Goal: Task Accomplishment & Management: Manage account settings

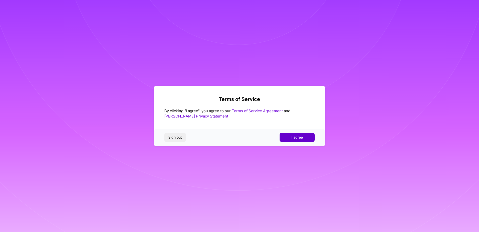
click at [299, 136] on span "I agree" at bounding box center [298, 137] width 12 height 5
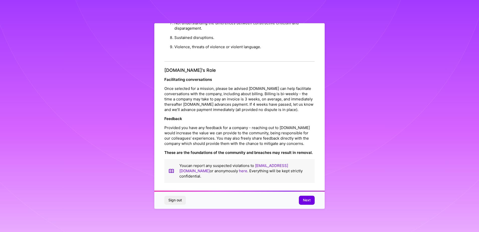
scroll to position [540, 0]
click at [304, 196] on button "Next" at bounding box center [307, 200] width 16 height 9
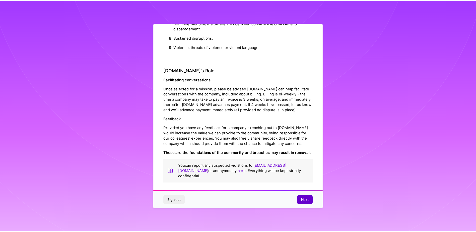
scroll to position [0, 0]
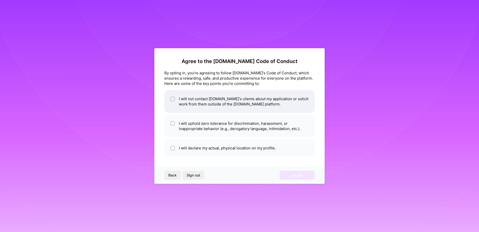
click at [174, 100] on input "checkbox" at bounding box center [173, 99] width 4 height 4
checkbox input "true"
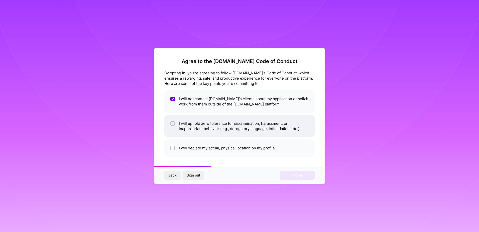
click at [169, 124] on li "I will uphold zero tolerance for discrimination, harassment, or inappropriate b…" at bounding box center [239, 126] width 150 height 23
checkbox input "true"
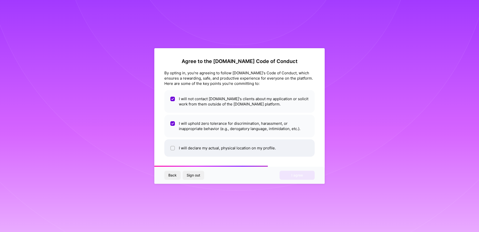
click at [171, 148] on input "checkbox" at bounding box center [173, 148] width 4 height 4
checkbox input "true"
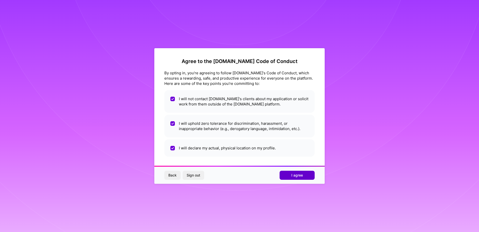
click at [301, 176] on span "I agree" at bounding box center [298, 174] width 12 height 5
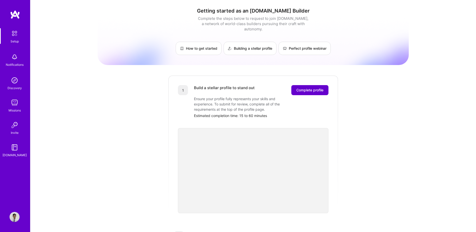
click at [305, 88] on span "Complete profile" at bounding box center [309, 90] width 27 height 5
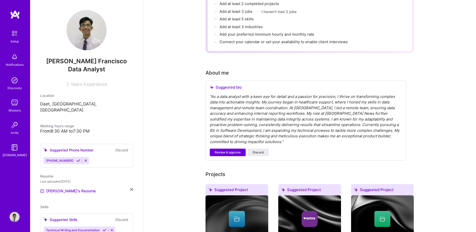
scroll to position [75, 0]
click at [233, 96] on div "" As a data analyst with a keen eye for detail and a passion for precision, I t…" at bounding box center [306, 119] width 192 height 51
click at [234, 94] on div "" As a data analyst with a keen eye for detail and a passion for precision, I t…" at bounding box center [306, 119] width 192 height 51
drag, startPoint x: 247, startPoint y: 124, endPoint x: 245, endPoint y: 123, distance: 2.9
click at [247, 124] on div "" As a data analyst with a keen eye for detail and a passion for precision, I t…" at bounding box center [306, 119] width 192 height 51
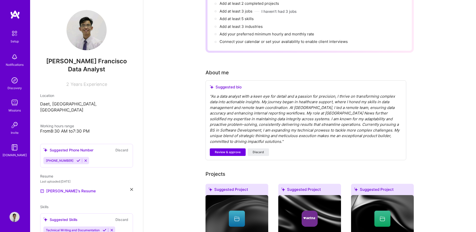
drag, startPoint x: 245, startPoint y: 123, endPoint x: 242, endPoint y: 122, distance: 2.6
click at [244, 123] on div "" As a data analyst with a keen eye for detail and a passion for precision, I t…" at bounding box center [306, 119] width 192 height 51
click at [242, 122] on div "" As a data analyst with a keen eye for detail and a passion for precision, I t…" at bounding box center [306, 119] width 192 height 51
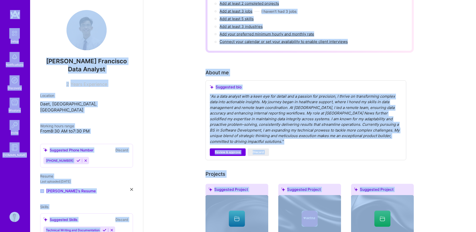
click at [336, 134] on div "" As a data analyst with a keen eye for detail and a passion for precision, I t…" at bounding box center [306, 119] width 192 height 51
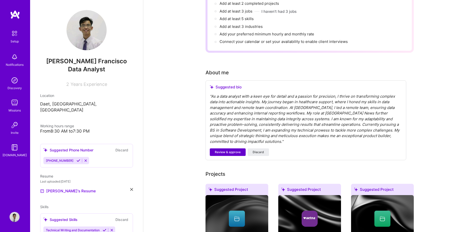
click at [231, 150] on span "Review & approve" at bounding box center [228, 152] width 26 height 5
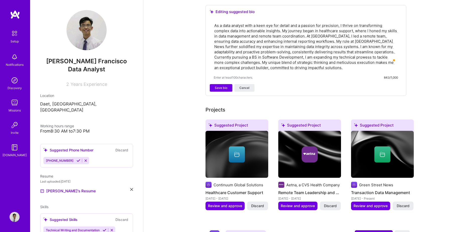
scroll to position [100, 0]
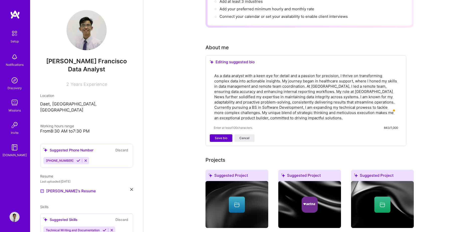
click at [224, 135] on button "Save bio" at bounding box center [221, 138] width 23 height 8
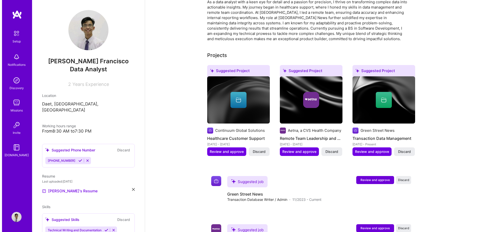
scroll to position [150, 0]
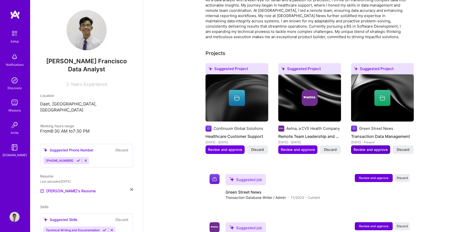
click at [369, 147] on button "Review and approve" at bounding box center [370, 149] width 39 height 9
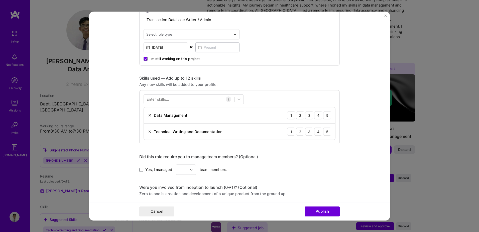
scroll to position [176, 0]
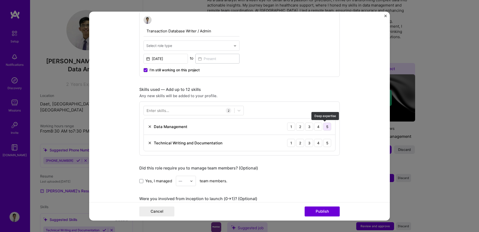
click at [326, 129] on div "5" at bounding box center [327, 126] width 8 height 8
click at [325, 144] on div "5" at bounding box center [327, 143] width 8 height 8
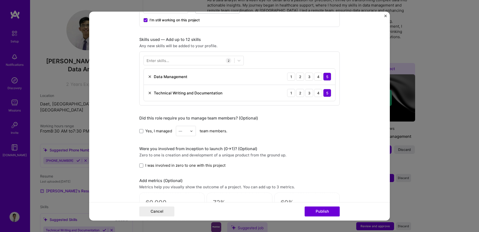
scroll to position [226, 0]
click at [182, 129] on input "text" at bounding box center [183, 130] width 9 height 5
click at [168, 144] on div "Editing suggested project This project is suggested based on your LinkedIn, res…" at bounding box center [239, 76] width 201 height 561
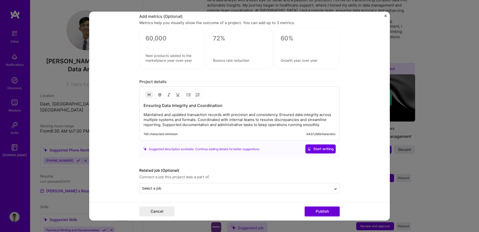
scroll to position [390, 0]
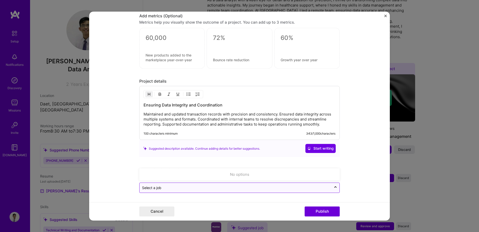
click at [289, 192] on div "Select a job" at bounding box center [236, 188] width 192 height 10
click at [298, 189] on input "text" at bounding box center [235, 187] width 187 height 5
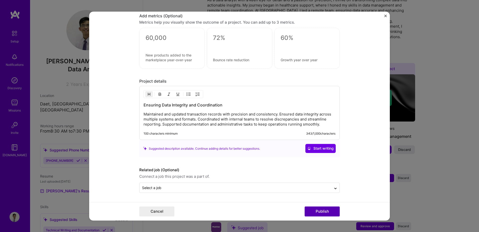
click at [315, 208] on button "Publish" at bounding box center [322, 211] width 35 height 10
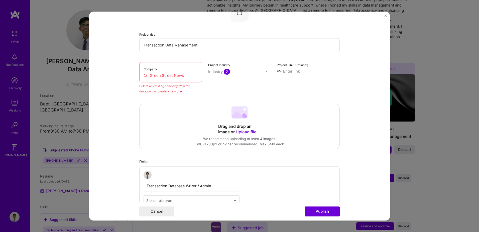
scroll to position [33, 0]
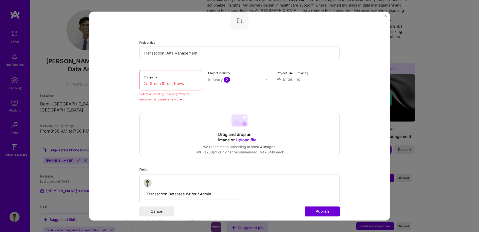
click at [167, 85] on input "Green Street News" at bounding box center [171, 83] width 54 height 5
click at [194, 83] on input "Green Street News" at bounding box center [171, 83] width 54 height 5
click at [186, 84] on input "Green Street News" at bounding box center [171, 83] width 54 height 5
drag, startPoint x: 186, startPoint y: 84, endPoint x: 125, endPoint y: 88, distance: 61.8
click at [125, 88] on form "Editing suggested project This project is suggested based on your LinkedIn, res…" at bounding box center [239, 116] width 301 height 209
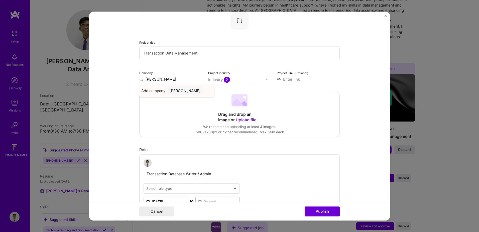
type input "[PERSON_NAME]"
click at [176, 89] on div "[PERSON_NAME]" at bounding box center [184, 90] width 35 height 9
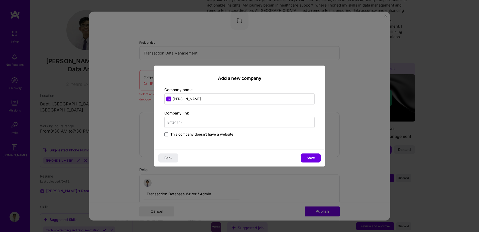
click at [187, 123] on input "text" at bounding box center [239, 122] width 150 height 11
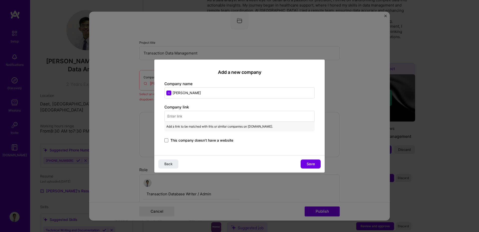
click at [196, 98] on input "[PERSON_NAME]" at bounding box center [239, 92] width 150 height 11
click at [195, 98] on div "Add a new company Company name [PERSON_NAME] Company link Add a link to be matc…" at bounding box center [239, 107] width 170 height 96
click at [196, 96] on input "[PERSON_NAME]" at bounding box center [239, 92] width 150 height 11
click at [185, 114] on input "text" at bounding box center [239, 116] width 150 height 11
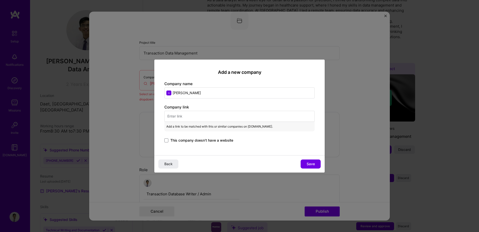
paste input "[URL][DOMAIN_NAME]"
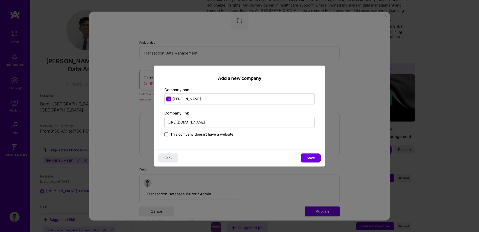
type input "[URL][DOMAIN_NAME]"
click at [199, 100] on input "[PERSON_NAME]" at bounding box center [239, 98] width 150 height 11
click at [181, 98] on input "[PERSON_NAME]" at bounding box center [239, 98] width 150 height 11
click at [185, 98] on input "[PERSON_NAME]" at bounding box center [239, 98] width 150 height 11
click at [183, 98] on input "[PERSON_NAME]" at bounding box center [239, 98] width 150 height 11
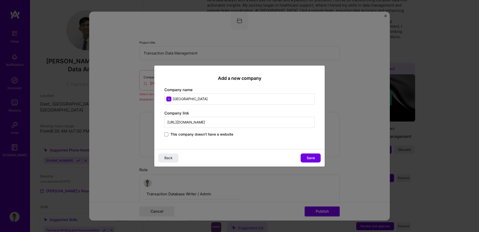
click at [185, 99] on input "[GEOGRAPHIC_DATA]" at bounding box center [239, 98] width 150 height 11
click at [203, 101] on input "[GEOGRAPHIC_DATA]" at bounding box center [239, 98] width 150 height 11
type input "Green Street News"
click at [314, 161] on button "Save" at bounding box center [311, 157] width 20 height 9
type input "Green Street News"
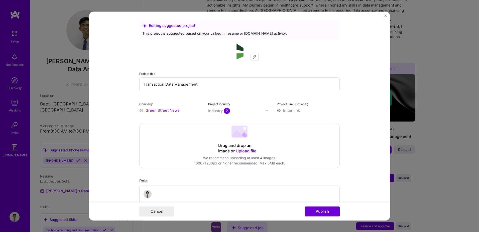
scroll to position [0, 0]
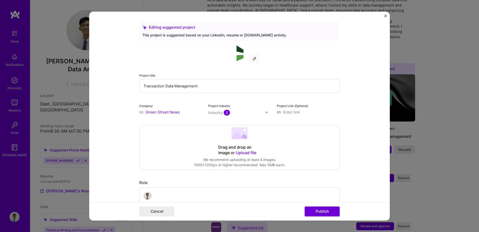
click at [284, 114] on input at bounding box center [308, 111] width 63 height 5
paste input "[URL][DOMAIN_NAME]"
type input "[URL][DOMAIN_NAME]"
click at [323, 210] on button "Publish" at bounding box center [322, 211] width 35 height 10
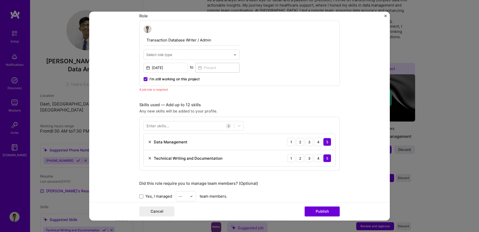
scroll to position [168, 0]
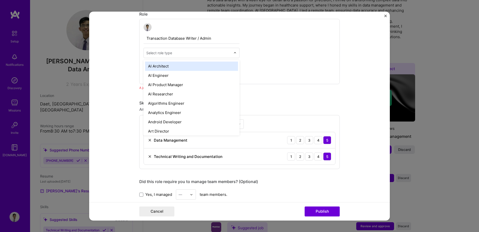
click at [174, 50] on input "text" at bounding box center [188, 52] width 85 height 5
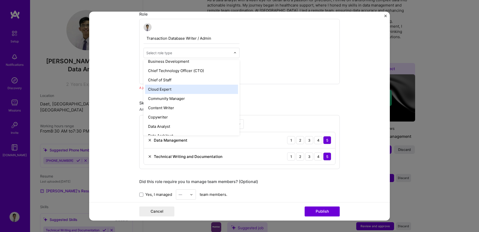
scroll to position [150, 0]
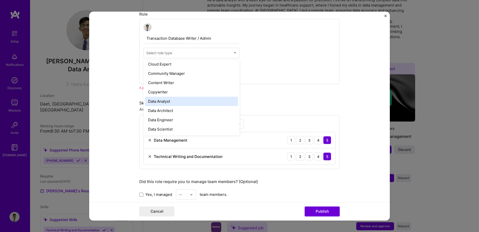
click at [167, 100] on div "Data Analyst" at bounding box center [191, 101] width 93 height 9
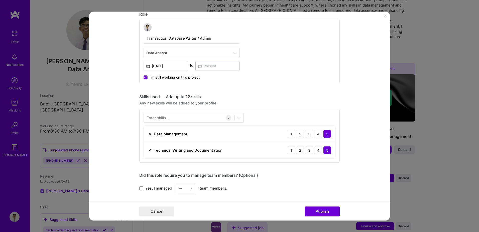
click at [204, 55] on input "text" at bounding box center [188, 52] width 85 height 5
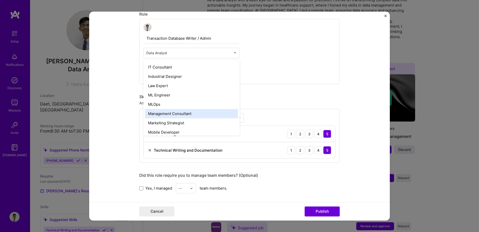
scroll to position [443, 0]
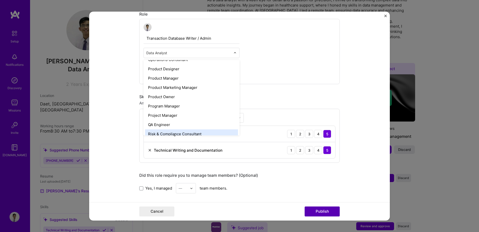
click at [330, 209] on button "Publish" at bounding box center [322, 211] width 35 height 10
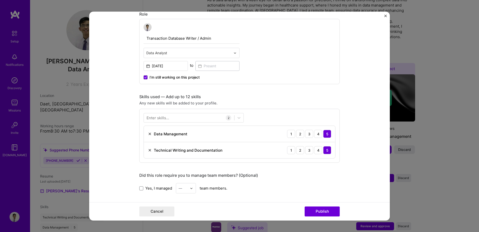
scroll to position [193, 0]
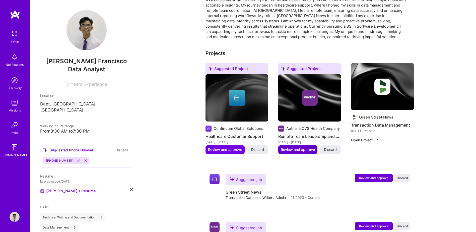
click at [302, 147] on span "Review and approve" at bounding box center [298, 149] width 34 height 5
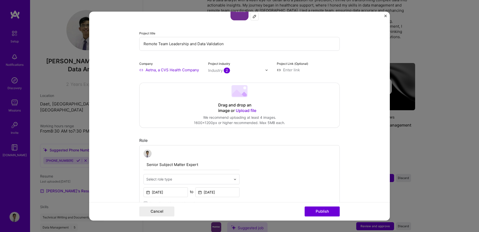
scroll to position [100, 0]
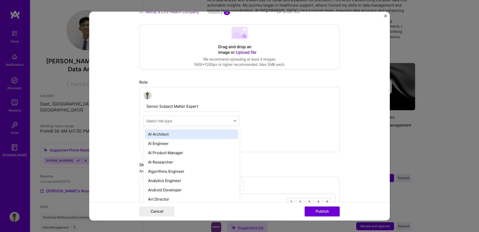
click at [217, 118] on input "text" at bounding box center [188, 120] width 85 height 5
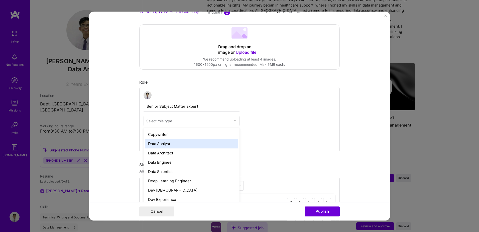
scroll to position [151, 0]
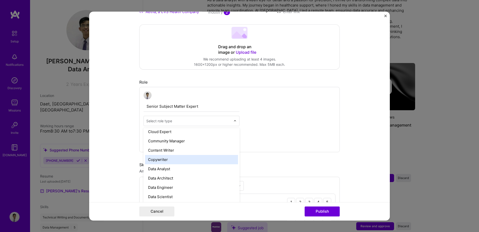
click at [167, 162] on div "Copywriter" at bounding box center [191, 159] width 93 height 9
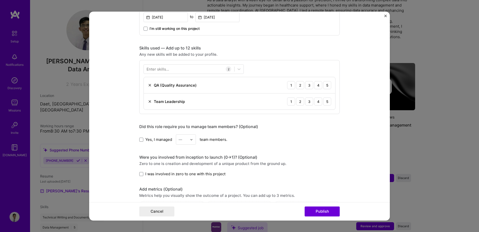
scroll to position [226, 0]
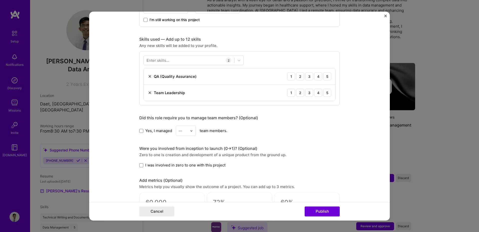
click at [142, 131] on label "Yes, I managed" at bounding box center [155, 130] width 33 height 5
click at [0, 0] on input "Yes, I managed" at bounding box center [0, 0] width 0 height 0
click at [191, 132] on img at bounding box center [191, 130] width 3 height 3
click at [181, 149] on div "15" at bounding box center [186, 148] width 17 height 9
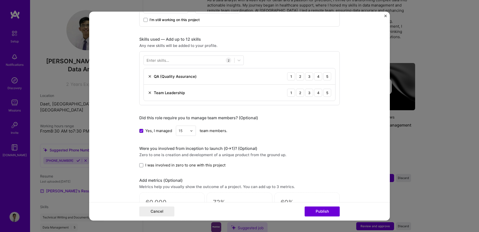
click at [142, 164] on label "I was involved in zero to one with this project" at bounding box center [182, 164] width 86 height 5
click at [0, 0] on input "I was involved in zero to one with this project" at bounding box center [0, 0] width 0 height 0
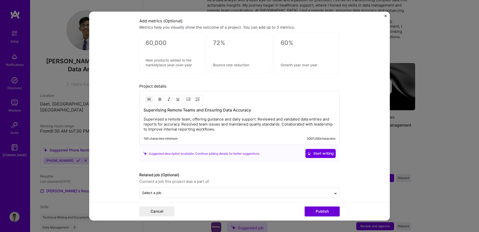
scroll to position [390, 0]
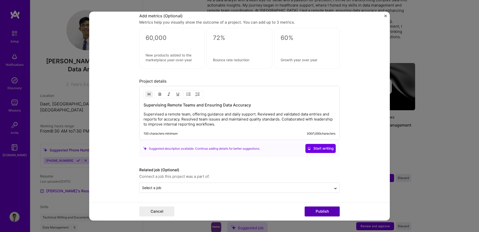
click at [323, 212] on button "Publish" at bounding box center [322, 211] width 35 height 10
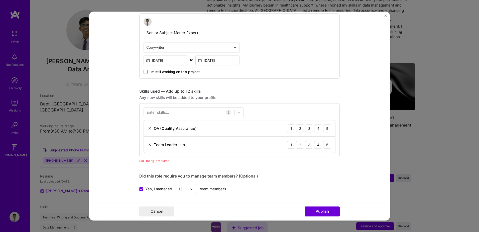
scroll to position [169, 0]
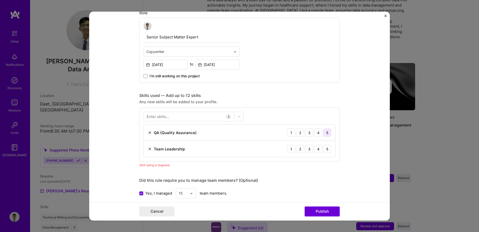
click at [325, 132] on div "5" at bounding box center [327, 132] width 8 height 8
click at [324, 147] on div "5" at bounding box center [327, 149] width 8 height 8
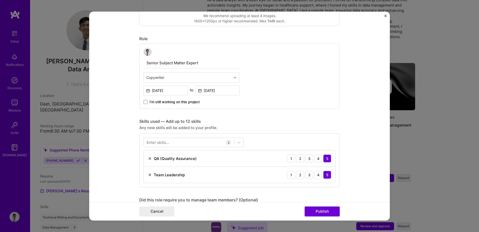
scroll to position [119, 0]
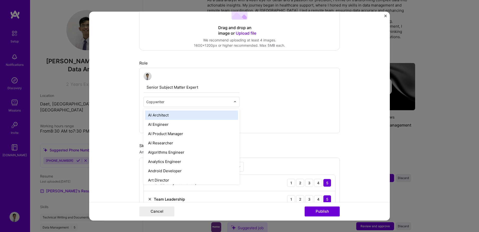
click at [229, 102] on input "text" at bounding box center [188, 101] width 85 height 5
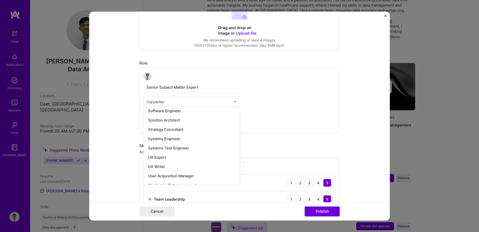
scroll to position [568, 0]
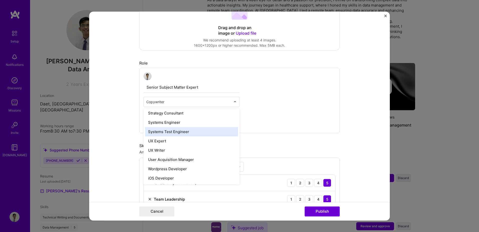
click at [295, 107] on div "Senior Subject Matter Expert option Systems Test Engineer focused, 65 of 70. 69…" at bounding box center [239, 100] width 201 height 65
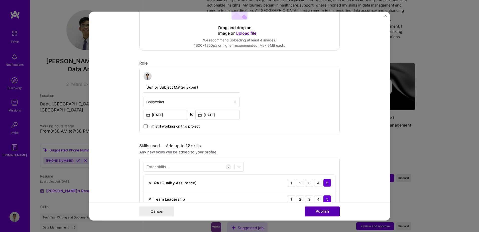
click at [330, 212] on button "Publish" at bounding box center [322, 211] width 35 height 10
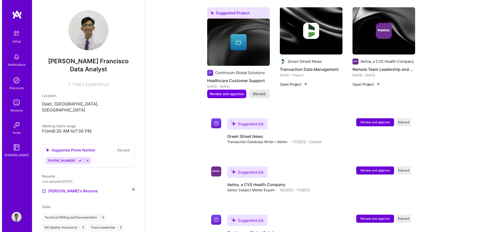
scroll to position [201, 0]
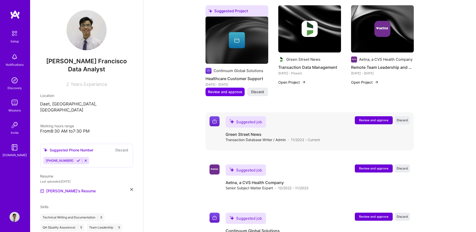
click at [366, 118] on span "Review and approve" at bounding box center [373, 120] width 29 height 4
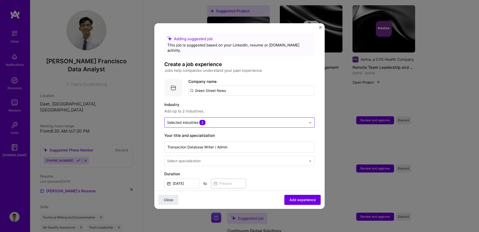
click at [230, 120] on input "text" at bounding box center [236, 122] width 139 height 5
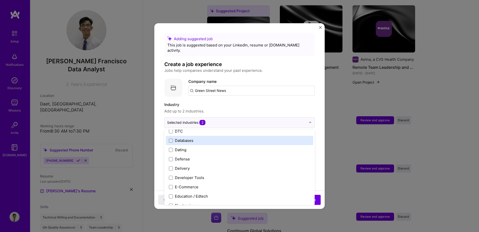
scroll to position [401, 0]
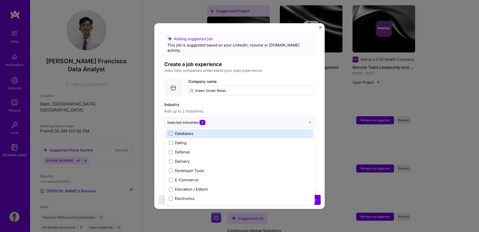
click at [192, 131] on div "Databases" at bounding box center [184, 133] width 19 height 5
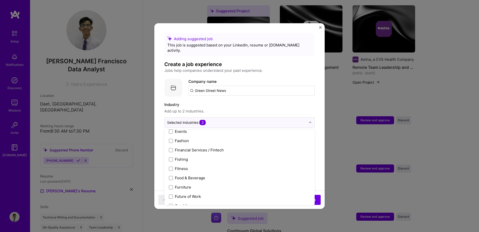
scroll to position [527, 0]
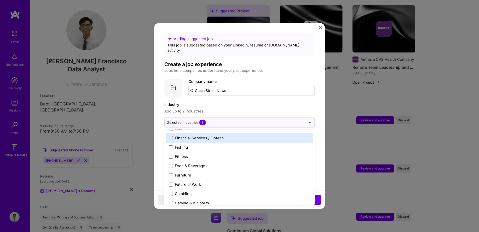
click at [204, 135] on div "Financial Services / Fintech" at bounding box center [199, 137] width 49 height 5
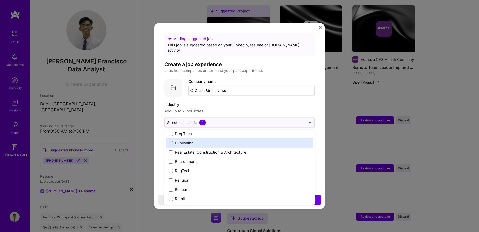
scroll to position [928, 0]
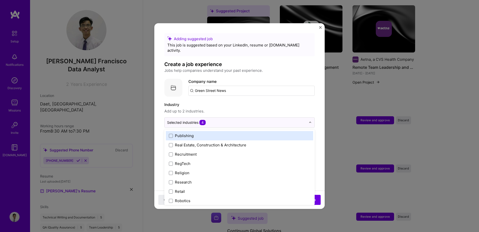
click at [204, 133] on label "Publishing" at bounding box center [239, 135] width 141 height 5
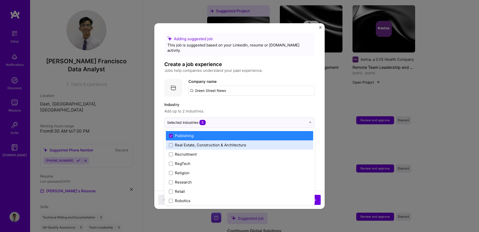
click at [204, 142] on div "Real Estate, Construction & Architecture" at bounding box center [210, 144] width 71 height 5
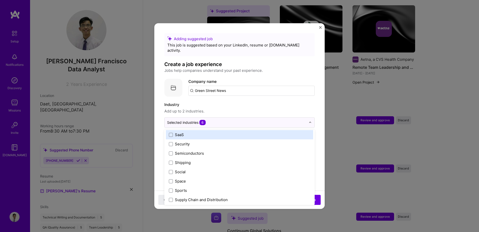
scroll to position [1041, 0]
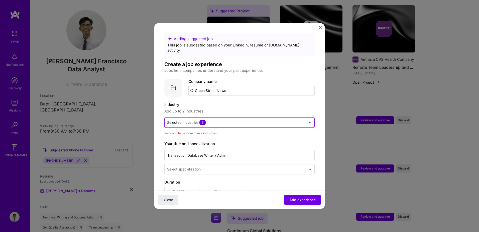
click at [208, 120] on input "text" at bounding box center [236, 122] width 139 height 5
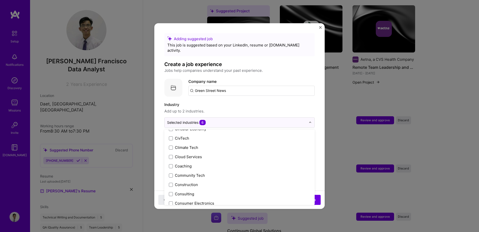
scroll to position [226, 0]
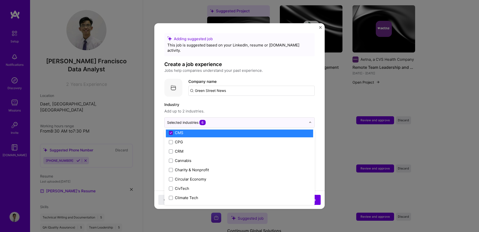
click at [171, 132] on icon at bounding box center [171, 133] width 3 height 2
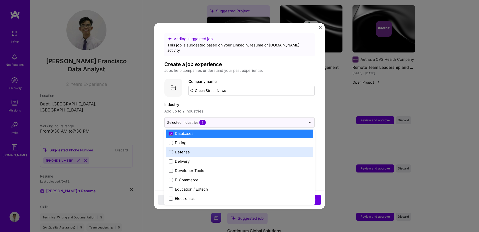
scroll to position [476, 0]
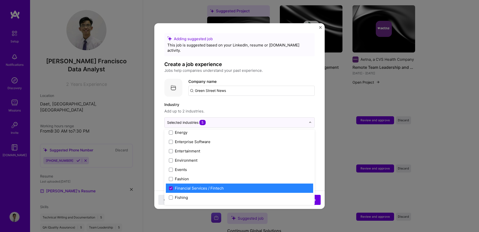
click at [172, 185] on label "Financial Services / Fintech" at bounding box center [239, 187] width 141 height 5
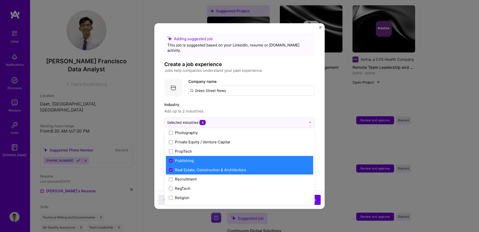
scroll to position [903, 0]
click at [174, 167] on label "Real Estate, Construction & Architecture" at bounding box center [239, 169] width 141 height 5
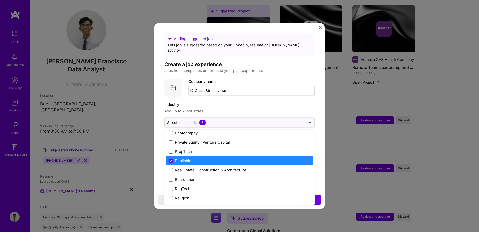
click at [171, 159] on span at bounding box center [171, 161] width 4 height 4
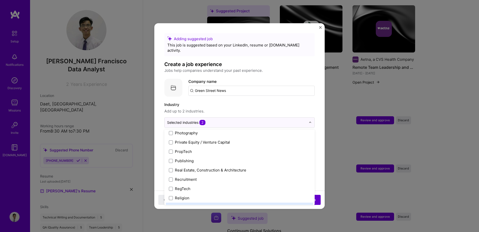
click at [290, 201] on span "Add experience" at bounding box center [303, 199] width 26 height 5
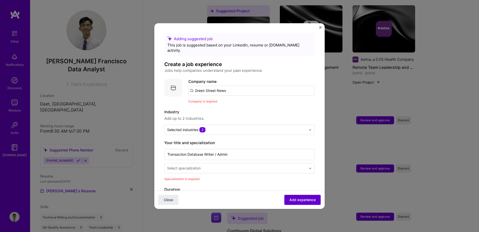
scroll to position [50, 0]
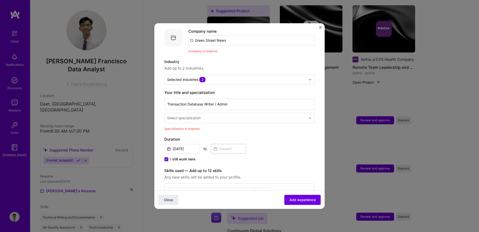
click at [239, 115] on input "text" at bounding box center [237, 117] width 140 height 5
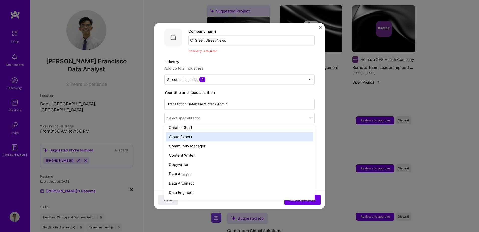
scroll to position [150, 0]
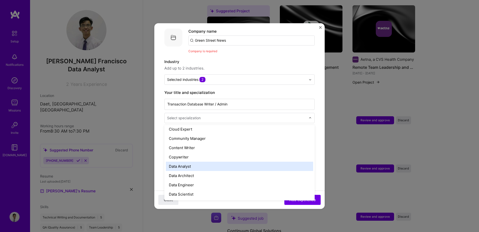
click at [198, 161] on div "Data Analyst" at bounding box center [239, 165] width 147 height 9
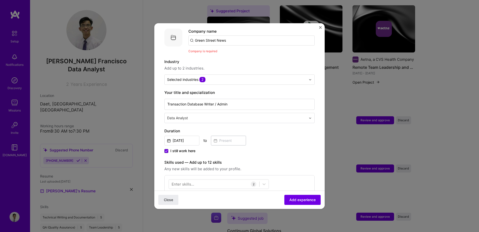
scroll to position [125, 0]
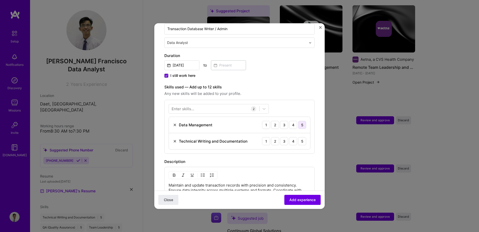
click at [299, 121] on div "5" at bounding box center [302, 125] width 8 height 8
click at [300, 137] on div "5" at bounding box center [302, 141] width 8 height 8
click at [264, 108] on icon at bounding box center [264, 109] width 3 height 2
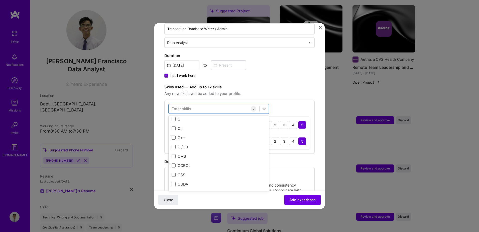
scroll to position [652, 0]
click at [300, 158] on div "Description" at bounding box center [239, 161] width 150 height 6
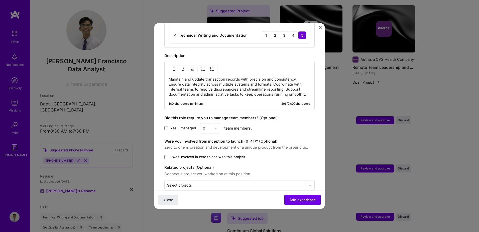
scroll to position [236, 0]
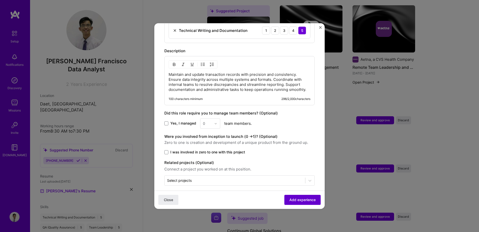
click at [296, 199] on span "Add experience" at bounding box center [303, 199] width 26 height 5
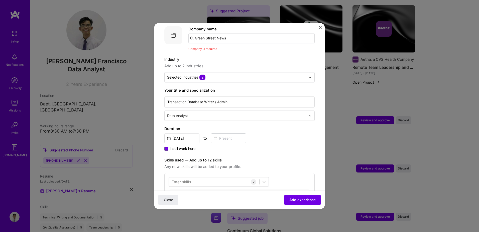
scroll to position [50, 0]
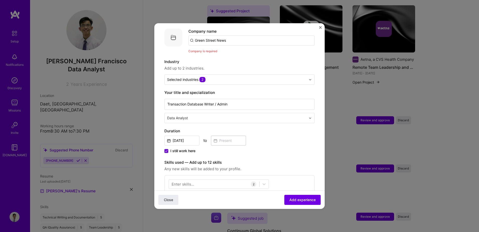
click at [213, 36] on input "Green Street News" at bounding box center [252, 40] width 126 height 10
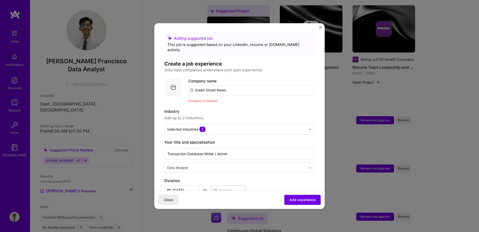
scroll to position [0, 0]
click at [237, 88] on input "Green Street News" at bounding box center [252, 90] width 126 height 10
drag, startPoint x: 182, startPoint y: 103, endPoint x: 166, endPoint y: 106, distance: 17.0
click at [166, 106] on div "Adding suggested job This job is suggested based on your LinkedIn, resume or [D…" at bounding box center [239, 227] width 150 height 388
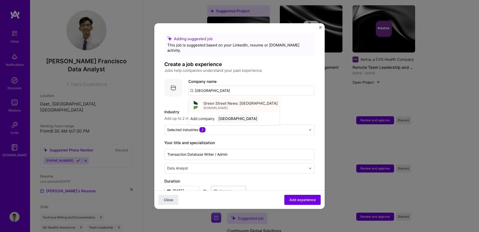
click at [218, 106] on span "[DOMAIN_NAME]" at bounding box center [216, 108] width 24 height 4
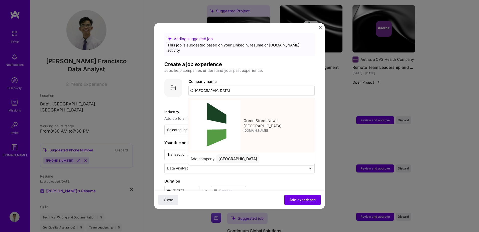
type input "Green Street News: [GEOGRAPHIC_DATA]"
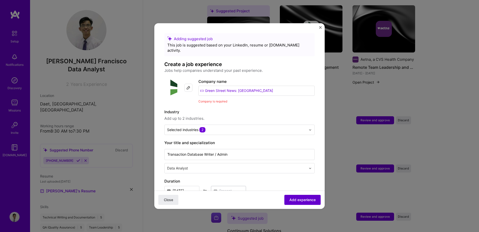
click at [305, 203] on button "Add experience" at bounding box center [303, 200] width 36 height 10
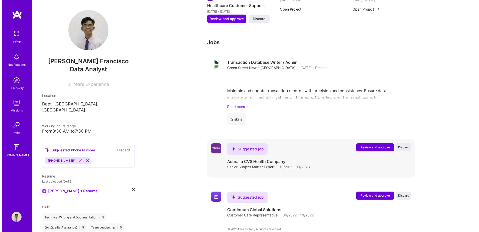
scroll to position [273, 0]
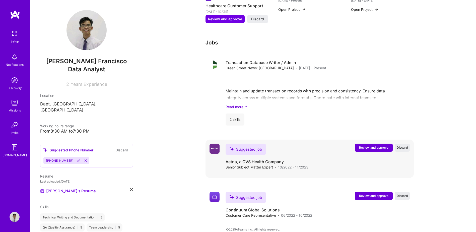
click at [375, 145] on button "Review and approve" at bounding box center [374, 147] width 38 height 8
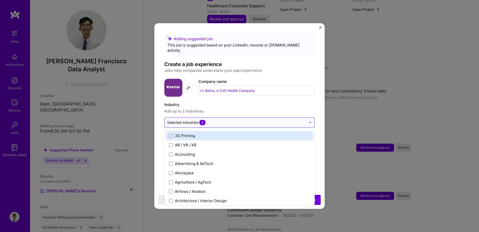
click at [215, 117] on div "Selected industries 2" at bounding box center [237, 122] width 144 height 10
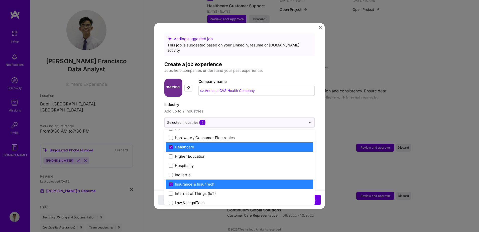
scroll to position [627, 0]
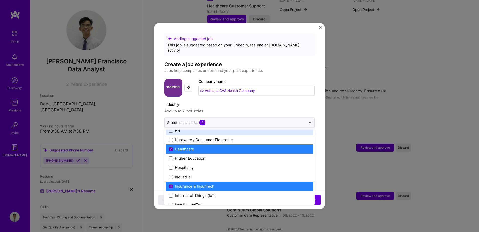
click at [277, 108] on span "Add up to 2 industries." at bounding box center [239, 111] width 150 height 6
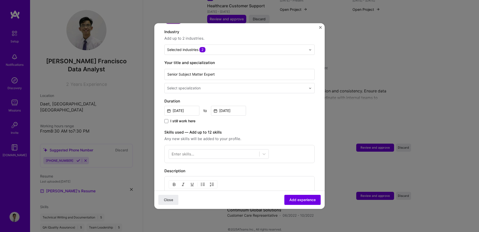
scroll to position [75, 0]
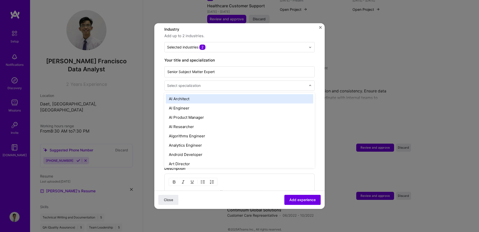
click at [234, 83] on input "text" at bounding box center [237, 85] width 140 height 5
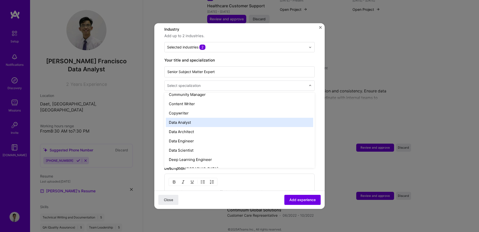
scroll to position [150, 0]
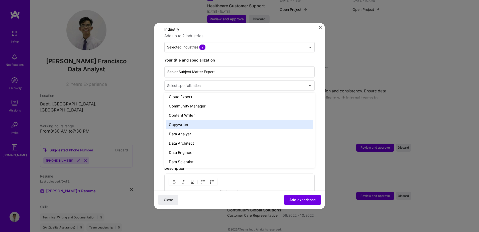
click at [183, 120] on div "Copywriter" at bounding box center [239, 124] width 147 height 9
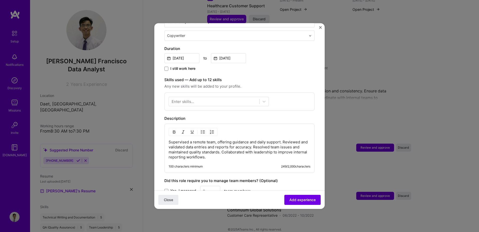
scroll to position [125, 0]
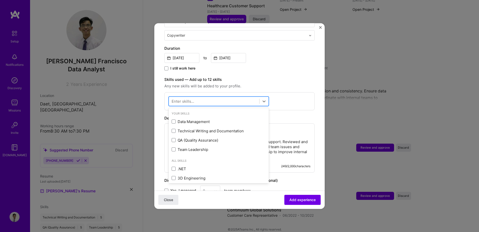
click at [206, 100] on div at bounding box center [214, 101] width 91 height 8
click at [173, 120] on span at bounding box center [174, 122] width 4 height 4
click at [0, 0] on input "checkbox" at bounding box center [0, 0] width 0 height 0
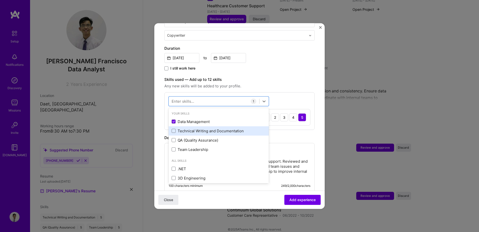
click at [173, 128] on div "Technical Writing and Documentation" at bounding box center [219, 130] width 94 height 5
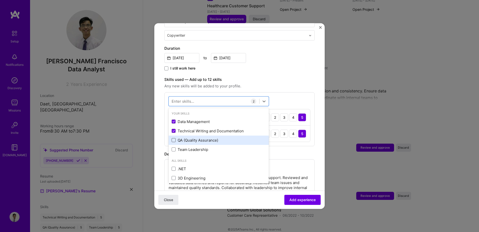
click at [175, 138] on span at bounding box center [174, 140] width 4 height 4
click at [0, 0] on input "checkbox" at bounding box center [0, 0] width 0 height 0
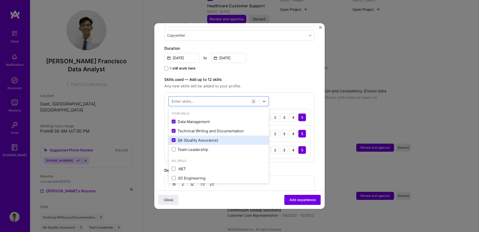
scroll to position [25, 0]
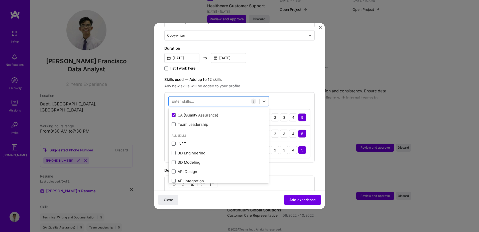
click at [309, 167] on div "Description" at bounding box center [239, 170] width 150 height 6
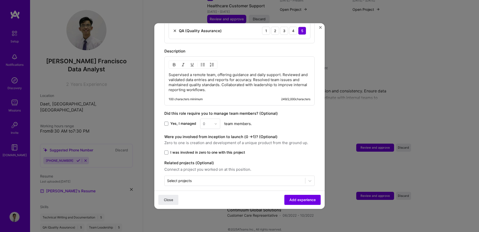
scroll to position [245, 0]
click at [165, 121] on span at bounding box center [166, 123] width 4 height 4
click at [0, 0] on input "Yes, I managed" at bounding box center [0, 0] width 0 height 0
click at [217, 119] on div at bounding box center [217, 123] width 6 height 10
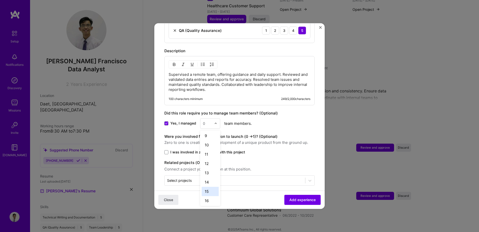
click at [207, 187] on div "15" at bounding box center [210, 191] width 17 height 9
click at [298, 200] on span "Add experience" at bounding box center [303, 199] width 26 height 5
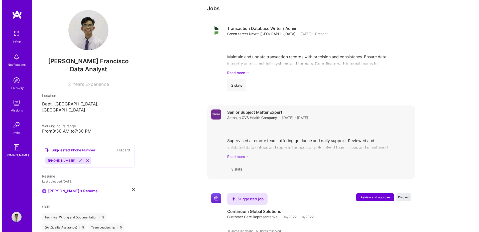
scroll to position [309, 0]
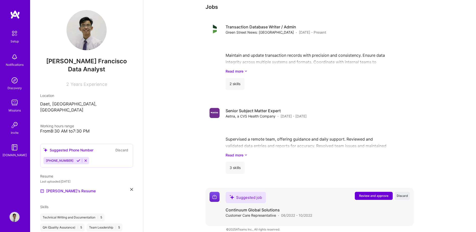
click at [375, 193] on span "Review and approve" at bounding box center [373, 195] width 29 height 4
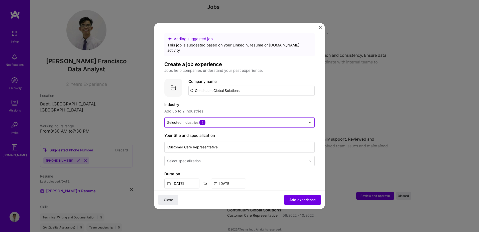
click at [206, 120] on div "Selected industries 2" at bounding box center [186, 122] width 38 height 5
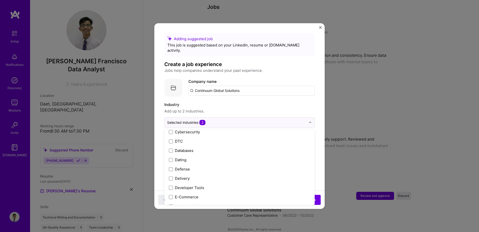
scroll to position [376, 0]
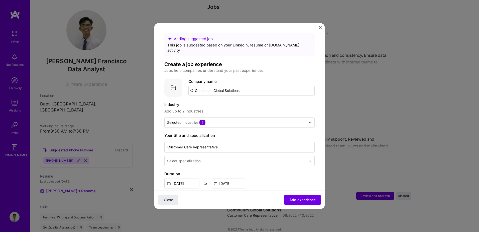
click at [317, 190] on div "Close Add experience" at bounding box center [239, 199] width 170 height 18
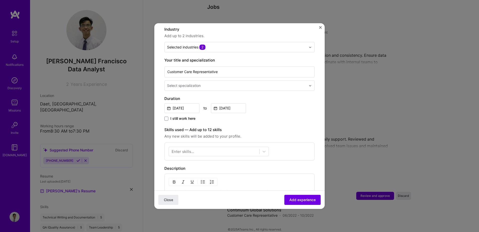
scroll to position [50, 0]
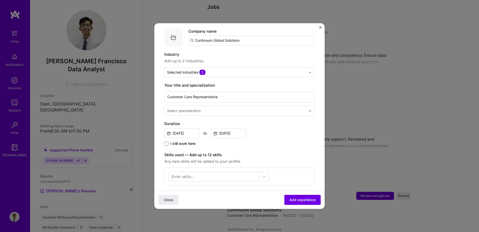
click at [209, 108] on input "text" at bounding box center [237, 110] width 140 height 5
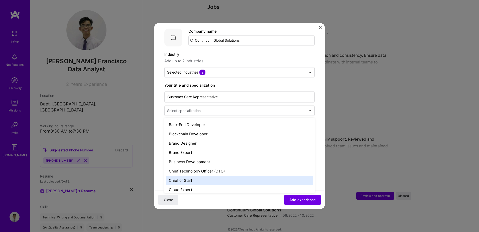
scroll to position [76, 0]
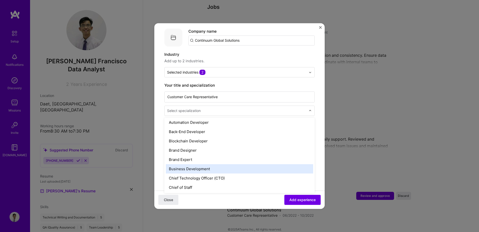
click at [191, 164] on div "Business Development" at bounding box center [239, 168] width 147 height 9
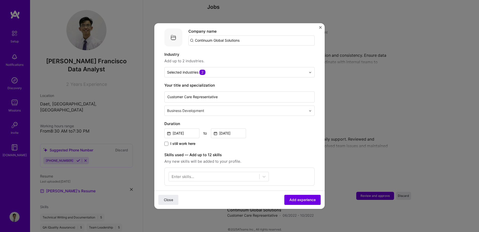
scroll to position [100, 0]
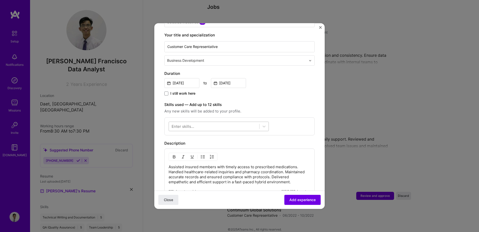
click at [217, 124] on div at bounding box center [214, 126] width 91 height 8
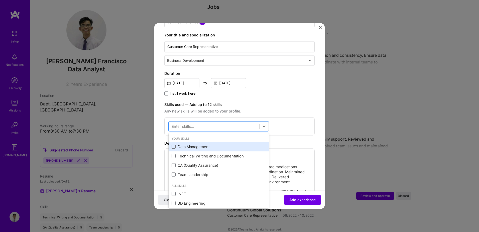
click at [205, 144] on div "Data Management" at bounding box center [219, 146] width 94 height 5
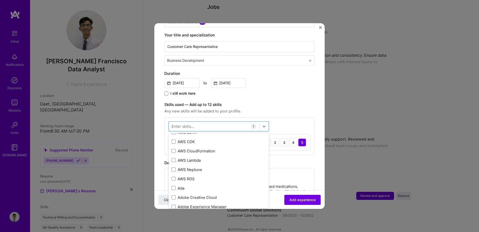
scroll to position [176, 0]
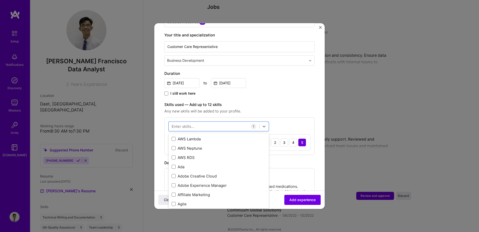
click at [310, 160] on div "Description" at bounding box center [239, 163] width 150 height 6
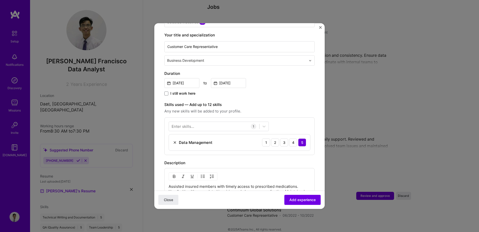
scroll to position [201, 0]
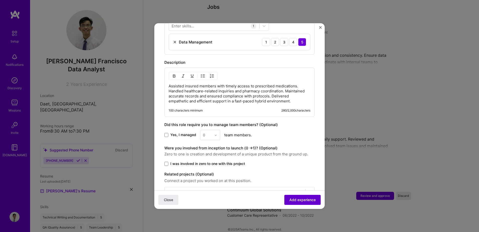
click at [298, 202] on button "Add experience" at bounding box center [303, 200] width 36 height 10
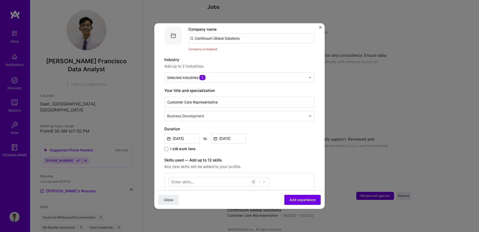
scroll to position [50, 0]
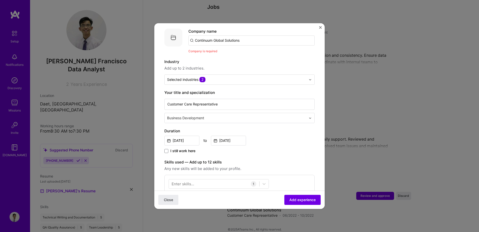
click at [233, 35] on input "Continuum Global Solutions" at bounding box center [252, 40] width 126 height 10
click at [200, 52] on span "Add company" at bounding box center [203, 54] width 24 height 5
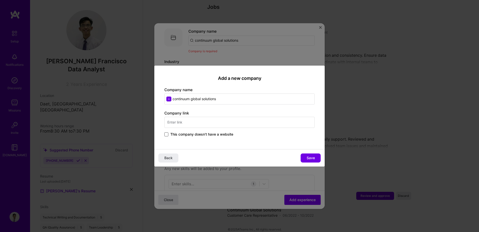
click at [167, 133] on span at bounding box center [166, 134] width 4 height 4
click at [0, 0] on input "This company doesn't have a website" at bounding box center [0, 0] width 0 height 0
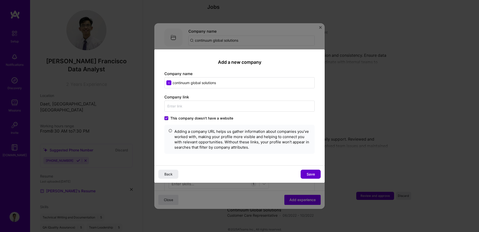
click at [315, 174] on span "Save" at bounding box center [311, 173] width 8 height 5
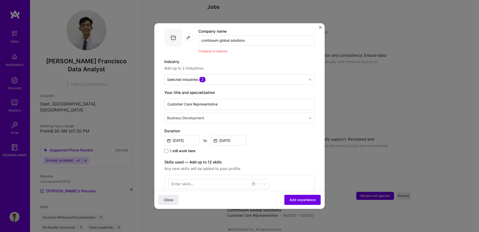
click at [205, 35] on input "continuum global solutions" at bounding box center [257, 40] width 116 height 10
click at [215, 35] on input "Continuum global solutions" at bounding box center [252, 40] width 126 height 10
click at [227, 37] on input "Continuum Global solutions" at bounding box center [252, 40] width 126 height 10
click at [280, 59] on label "Industry" at bounding box center [239, 62] width 150 height 6
click at [214, 39] on input "Continuum Global Solutions" at bounding box center [252, 40] width 126 height 10
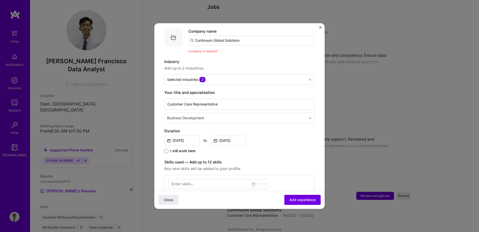
click at [217, 35] on input "Continuum Global Solutions" at bounding box center [252, 40] width 126 height 10
drag, startPoint x: 234, startPoint y: 35, endPoint x: 242, endPoint y: 34, distance: 7.8
click at [235, 35] on input "Continuum Global Solutions" at bounding box center [252, 40] width 126 height 10
click at [242, 35] on input "Continuum Global Solutions" at bounding box center [252, 40] width 126 height 10
type input "Continuum Global Solution"
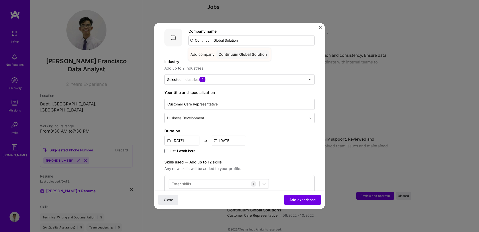
click at [204, 52] on span "Add company" at bounding box center [203, 54] width 24 height 5
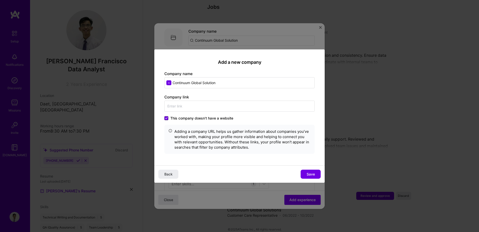
click at [166, 116] on span at bounding box center [166, 118] width 4 height 4
click at [0, 0] on input "This company doesn't have a website" at bounding box center [0, 0] width 0 height 0
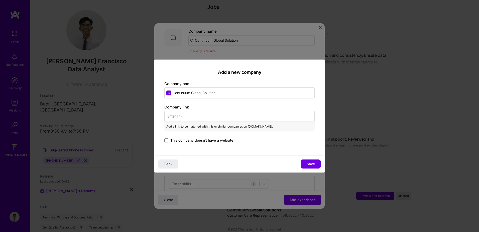
click at [183, 112] on input "text" at bounding box center [239, 116] width 150 height 11
paste input "[URL][DOMAIN_NAME]"
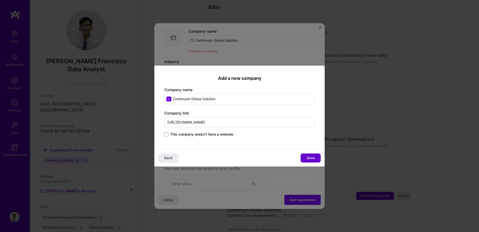
type input "[URL][DOMAIN_NAME]"
click at [306, 156] on button "Save" at bounding box center [311, 157] width 20 height 9
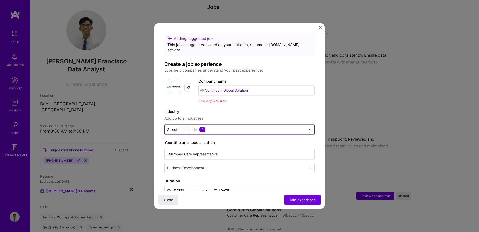
scroll to position [0, 0]
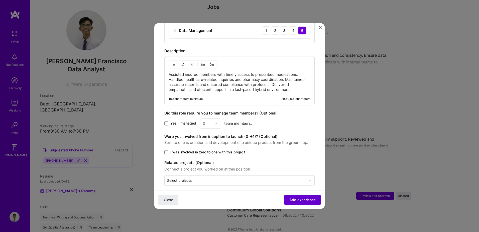
click at [295, 199] on span "Add experience" at bounding box center [303, 199] width 26 height 5
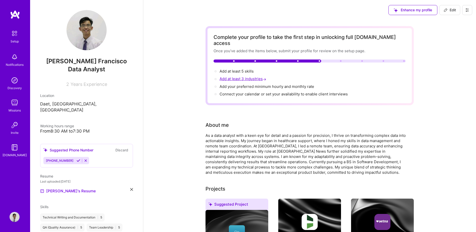
drag, startPoint x: 234, startPoint y: 64, endPoint x: 243, endPoint y: 73, distance: 13.1
click at [234, 69] on span "Add at least 5 skills →" at bounding box center [236, 71] width 34 height 5
select select "US"
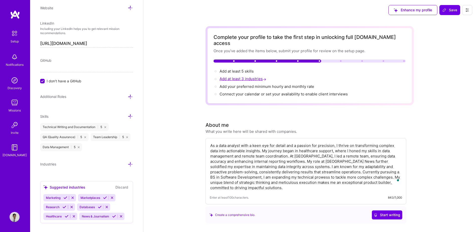
scroll to position [287, 0]
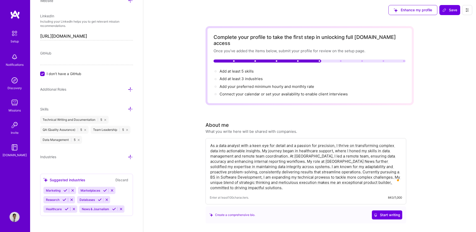
click at [44, 76] on input "I don't have a GitHub" at bounding box center [43, 74] width 5 height 5
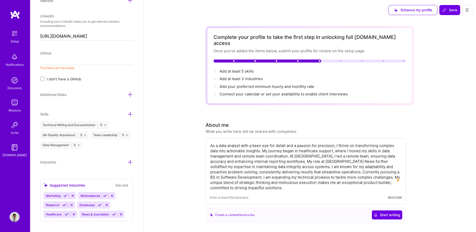
click at [42, 78] on input "I don't have a GitHub" at bounding box center [43, 79] width 4 height 4
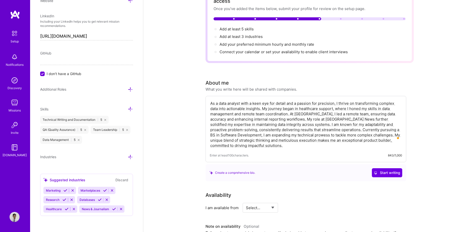
scroll to position [0, 0]
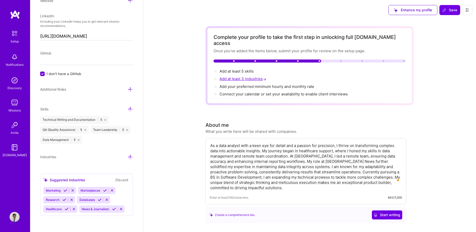
click at [238, 76] on span "Add at least 3 industries →" at bounding box center [243, 78] width 48 height 5
click at [128, 89] on icon at bounding box center [130, 89] width 5 height 5
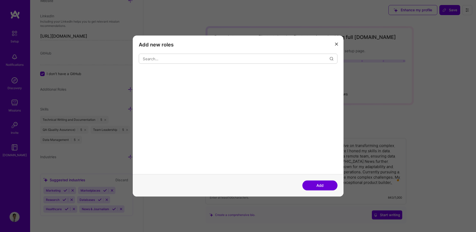
click at [340, 44] on div "Add new roles Add" at bounding box center [238, 116] width 211 height 161
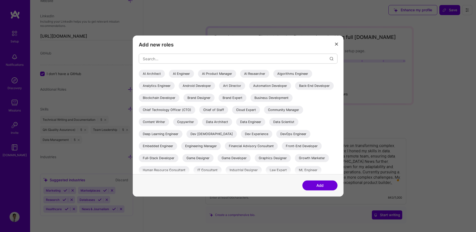
click at [334, 47] on button "modal" at bounding box center [336, 44] width 6 height 8
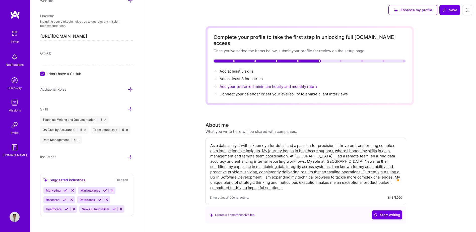
click at [229, 84] on span "Add your preferred minimum hourly and monthly rate →" at bounding box center [268, 86] width 99 height 5
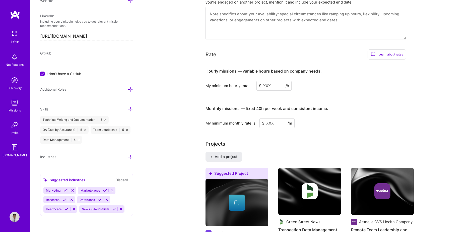
scroll to position [271, 0]
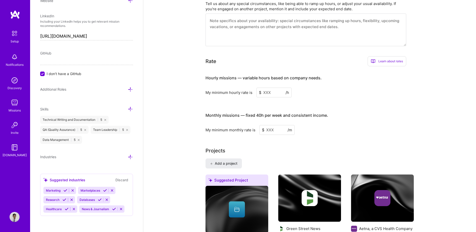
click at [267, 88] on input at bounding box center [273, 93] width 35 height 10
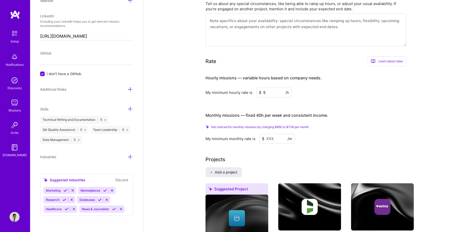
type input "5"
click at [313, 100] on div "Hourly missions — variable hours based on company needs. My minimum hourly rate…" at bounding box center [305, 106] width 201 height 73
click at [269, 134] on input at bounding box center [276, 139] width 35 height 10
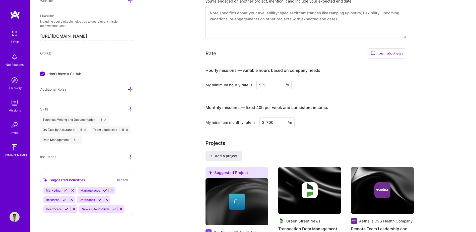
type input "700"
click at [323, 109] on div "Monthly missions — fixed 40h per week and consistent income." at bounding box center [266, 108] width 123 height 16
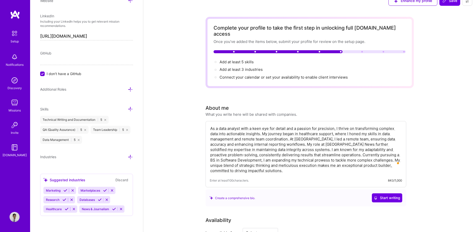
scroll to position [0, 0]
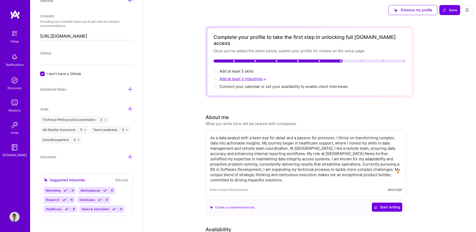
click at [238, 76] on span "Add at least 3 industries →" at bounding box center [243, 78] width 48 height 5
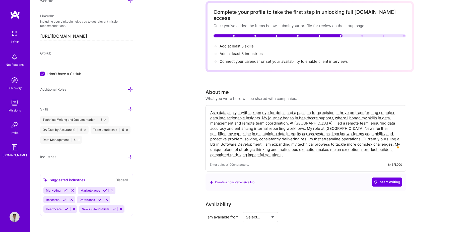
click at [128, 155] on icon at bounding box center [130, 156] width 5 height 5
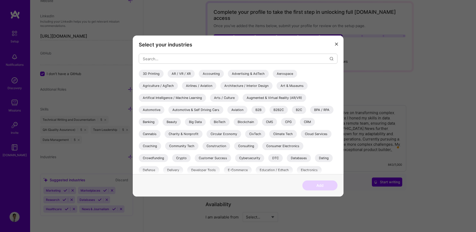
click at [94, 171] on div "Select your industries 3D Printing AR / VR / XR Accounting Advertising & AdTech…" at bounding box center [238, 116] width 476 height 232
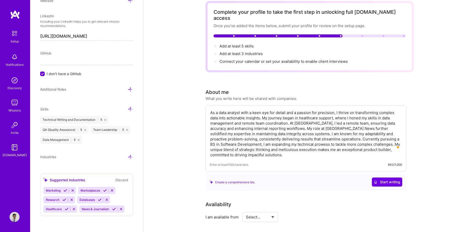
click at [61, 192] on div "Marketing" at bounding box center [52, 190] width 19 height 7
click at [65, 191] on icon at bounding box center [65, 190] width 4 height 4
click at [65, 199] on icon at bounding box center [64, 200] width 4 height 4
click at [65, 209] on span "News & Journalism" at bounding box center [59, 209] width 27 height 4
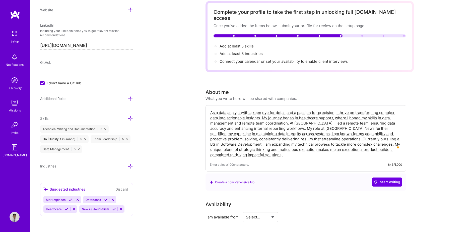
scroll to position [278, 0]
click at [68, 200] on icon at bounding box center [70, 200] width 4 height 4
click at [67, 210] on icon at bounding box center [67, 209] width 4 height 4
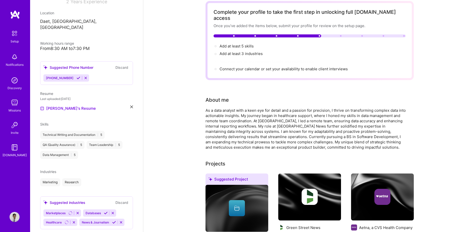
click at [104, 199] on div "Suggested industries Discard" at bounding box center [86, 202] width 86 height 6
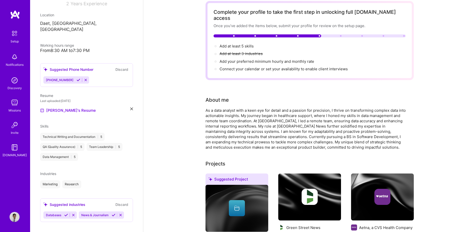
scroll to position [82, 0]
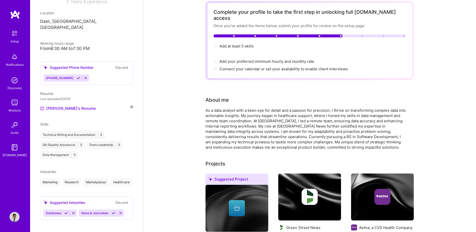
click at [111, 210] on div "Suggested industries Discard Databases News & Journalism" at bounding box center [86, 208] width 93 height 24
click at [66, 215] on icon at bounding box center [66, 213] width 4 height 4
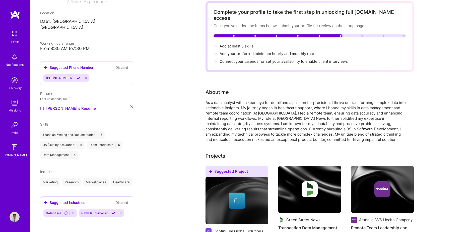
click at [112, 215] on icon at bounding box center [114, 213] width 4 height 4
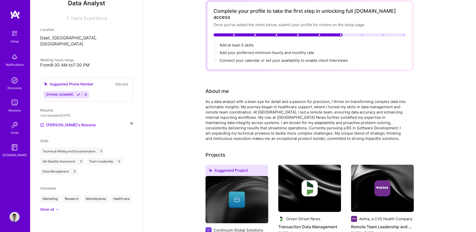
scroll to position [0, 0]
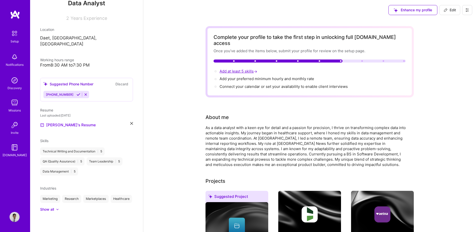
click at [241, 69] on span "Add at least 5 skills →" at bounding box center [238, 71] width 39 height 5
select select "US"
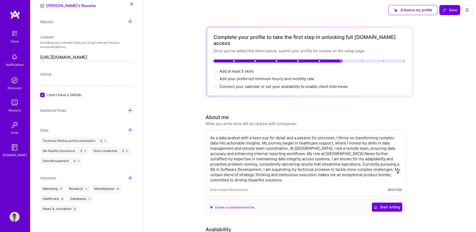
scroll to position [267, 0]
click at [128, 129] on icon at bounding box center [130, 128] width 5 height 5
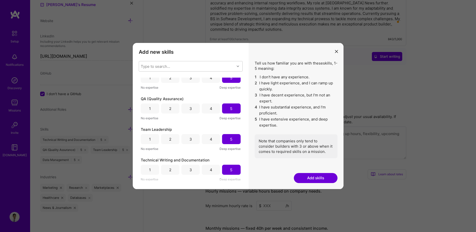
scroll to position [0, 0]
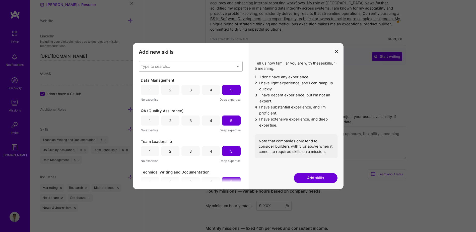
click at [220, 66] on div "Type to search..." at bounding box center [187, 66] width 96 height 10
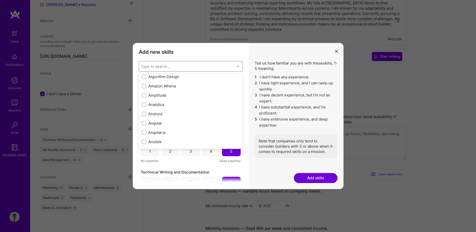
scroll to position [226, 0]
click at [157, 104] on div "Analytics" at bounding box center [191, 103] width 98 height 5
checkbox input "true"
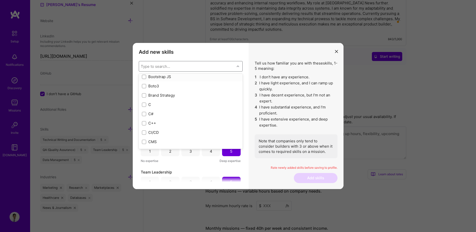
scroll to position [501, 0]
click at [150, 116] on div "C++" at bounding box center [191, 115] width 98 height 5
checkbox input "true"
click at [153, 106] on div "C#" at bounding box center [191, 106] width 98 height 5
checkbox input "true"
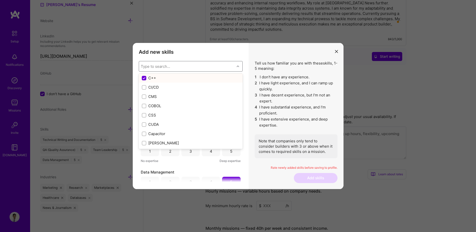
scroll to position [552, 0]
click at [159, 104] on div "CSS" at bounding box center [191, 102] width 98 height 5
checkbox input "true"
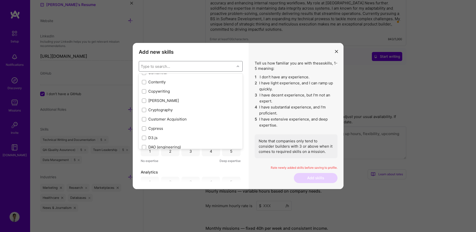
scroll to position [702, 0]
click at [155, 80] on div "Copywriting" at bounding box center [191, 81] width 98 height 5
checkbox input "true"
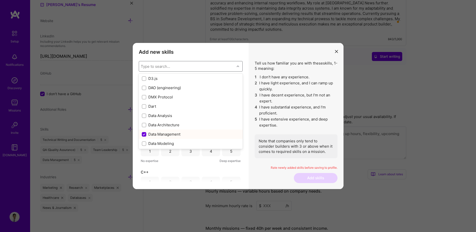
scroll to position [777, 0]
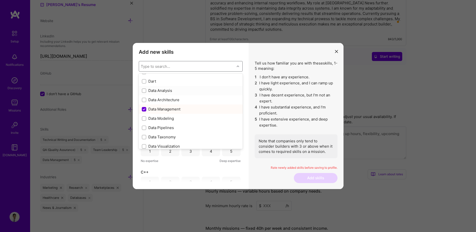
click at [163, 92] on div "Data Analysis" at bounding box center [191, 90] width 98 height 5
checkbox input "true"
click at [166, 89] on div "Mentoring" at bounding box center [191, 88] width 98 height 5
checkbox input "true"
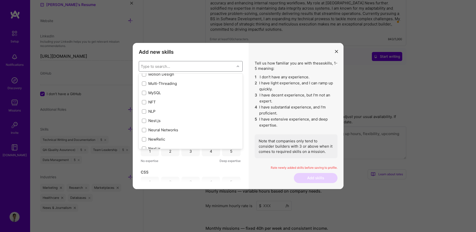
scroll to position [1981, 0]
click at [170, 84] on div "MySQL" at bounding box center [191, 83] width 98 height 5
checkbox input "true"
click at [174, 101] on div "Python" at bounding box center [191, 99] width 98 height 5
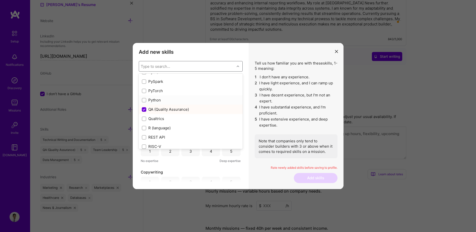
checkbox input "true"
click at [203, 163] on div "No expertise Deep expertise" at bounding box center [191, 160] width 100 height 5
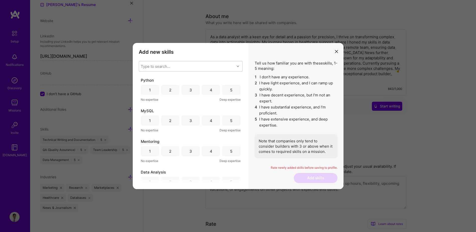
scroll to position [100, 0]
click at [211, 87] on div "4" at bounding box center [211, 90] width 18 height 10
click at [234, 121] on div "5" at bounding box center [231, 120] width 18 height 10
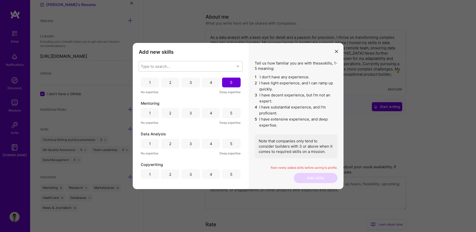
scroll to position [50, 0]
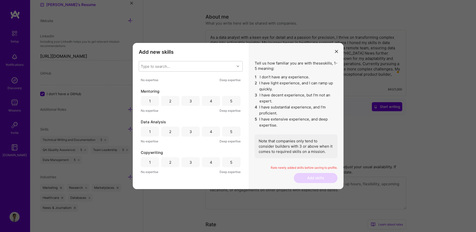
click at [224, 99] on div "5" at bounding box center [231, 101] width 18 height 10
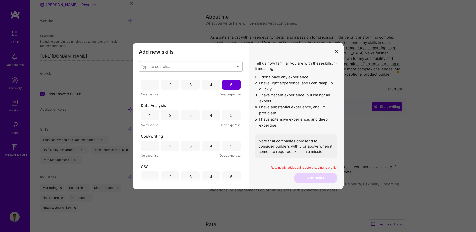
scroll to position [75, 0]
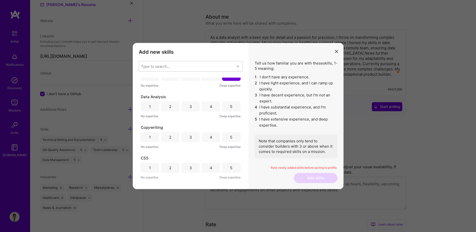
click at [230, 106] on div "5" at bounding box center [231, 106] width 2 height 5
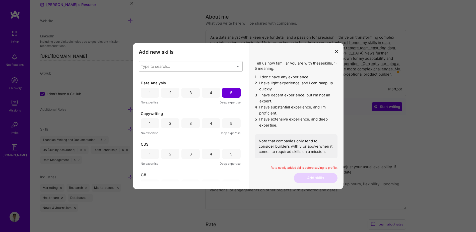
scroll to position [100, 0]
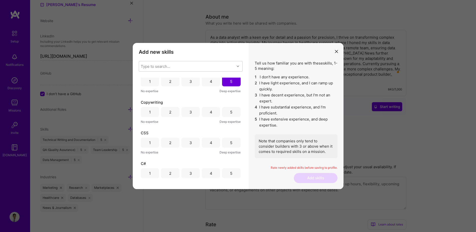
click at [211, 110] on div "4" at bounding box center [211, 112] width 18 height 10
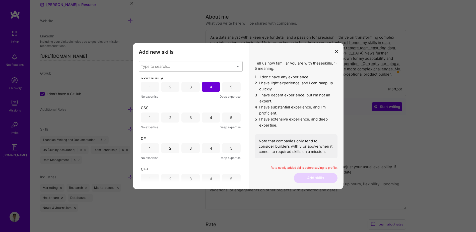
click at [189, 117] on div "3" at bounding box center [190, 117] width 3 height 5
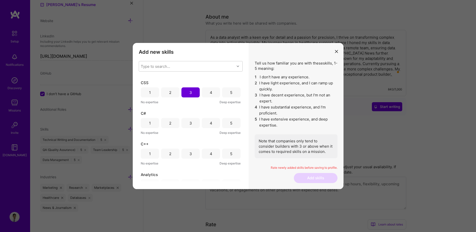
click at [184, 122] on div "3" at bounding box center [190, 123] width 18 height 10
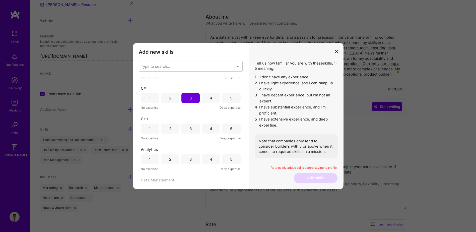
click at [192, 129] on div "3" at bounding box center [190, 128] width 18 height 10
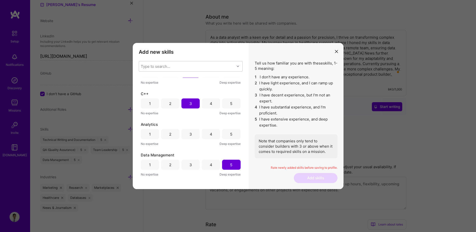
click at [215, 132] on div "4" at bounding box center [211, 134] width 18 height 10
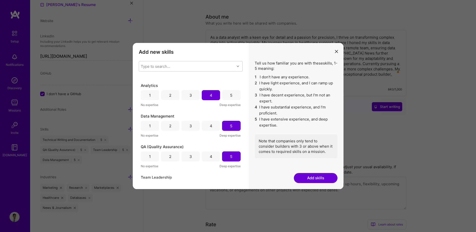
scroll to position [251, 0]
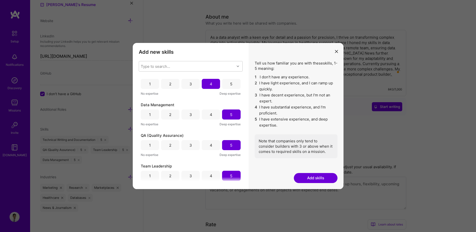
click at [321, 177] on button "Add skills" at bounding box center [316, 178] width 44 height 10
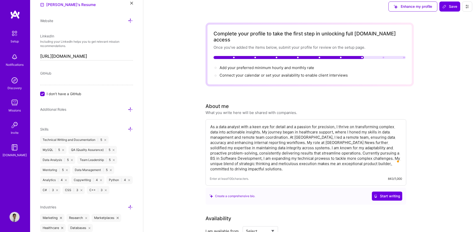
scroll to position [0, 0]
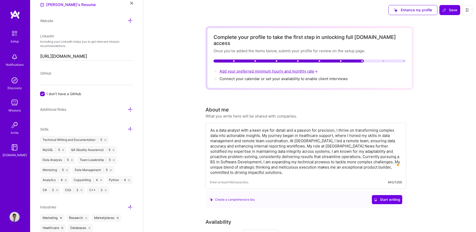
click at [261, 69] on span "Add your preferred minimum hourly and monthly rate →" at bounding box center [268, 71] width 99 height 5
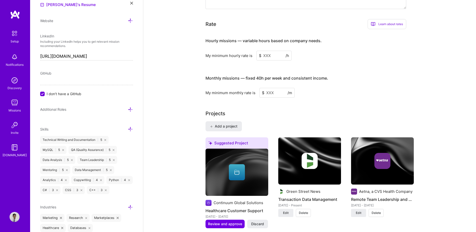
scroll to position [281, 0]
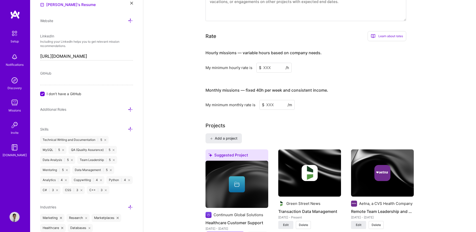
click at [274, 66] on input at bounding box center [273, 68] width 35 height 10
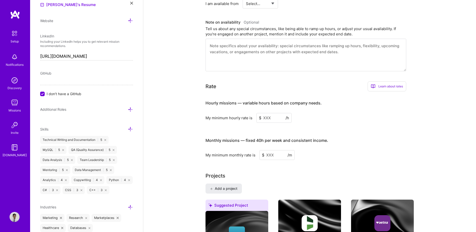
scroll to position [206, 0]
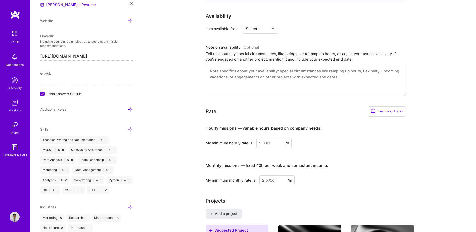
click at [271, 71] on textarea at bounding box center [305, 80] width 201 height 33
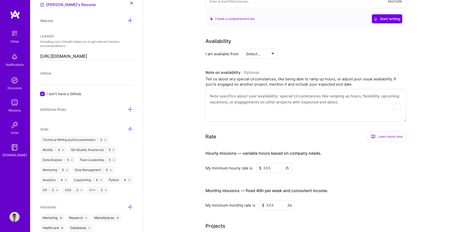
click at [266, 50] on select "Select... Right Now Future Date Not Available" at bounding box center [260, 53] width 29 height 13
select select "Right Now"
click at [246, 47] on select "Select... Right Now Future Date Not Available" at bounding box center [260, 53] width 29 height 13
click at [301, 49] on input at bounding box center [306, 54] width 30 height 10
type input "40"
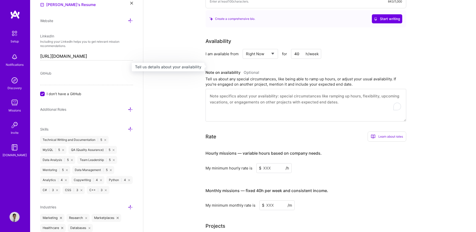
click at [302, 69] on h3 "Note on availability Optional" at bounding box center [305, 73] width 201 height 8
click at [220, 89] on textarea "To enrich screen reader interactions, please activate Accessibility in Grammarl…" at bounding box center [305, 105] width 201 height 33
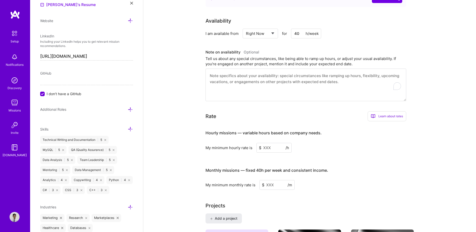
scroll to position [231, 0]
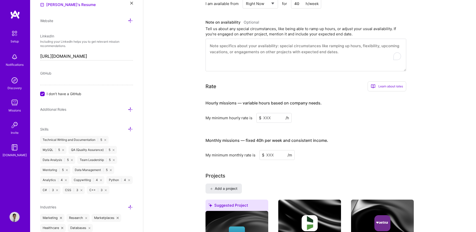
click at [278, 114] on input at bounding box center [273, 118] width 35 height 10
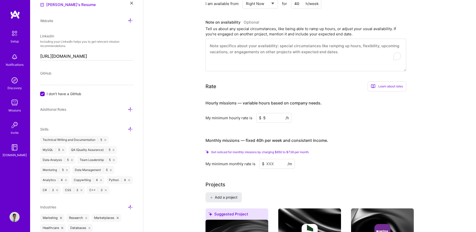
type input "5"
click at [274, 159] on input at bounding box center [276, 164] width 35 height 10
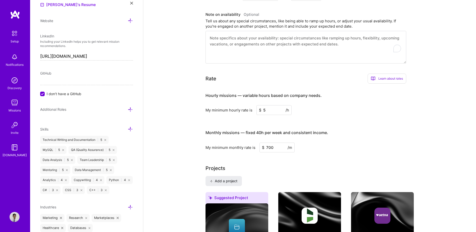
type input "700"
click at [317, 154] on div "Complete your profile to take the first step in unlocking full [DOMAIN_NAME] ac…" at bounding box center [309, 183] width 208 height 776
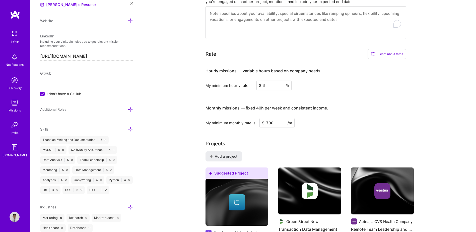
scroll to position [200, 0]
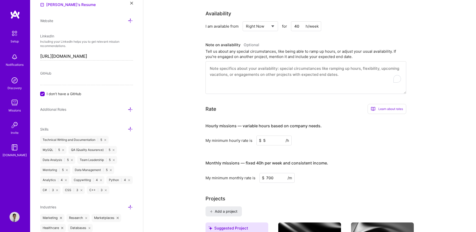
click at [278, 135] on input "5" at bounding box center [273, 140] width 35 height 10
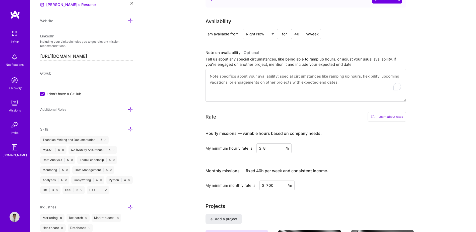
type input "8"
click at [296, 143] on div "My minimum hourly rate is $ 8 /h" at bounding box center [305, 148] width 201 height 10
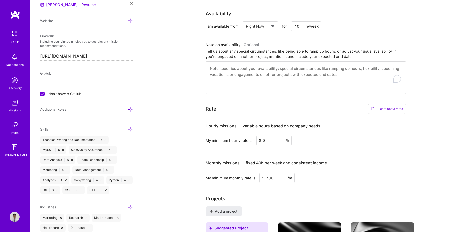
click at [278, 135] on input "8" at bounding box center [273, 140] width 35 height 10
click at [324, 139] on div "My minimum hourly rate is $ 8 /h" at bounding box center [305, 140] width 201 height 10
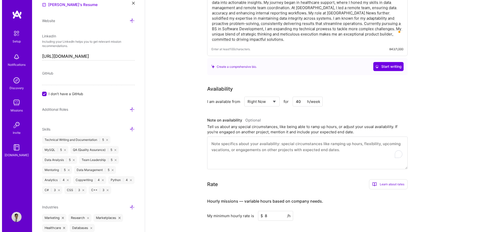
scroll to position [0, 0]
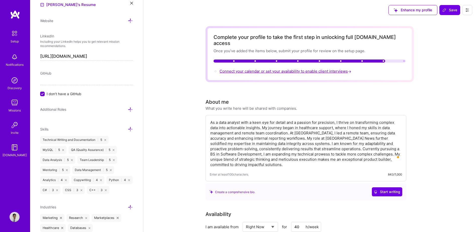
click at [264, 69] on span "Connect your calendar or set your availability to enable client interviews →" at bounding box center [285, 71] width 133 height 5
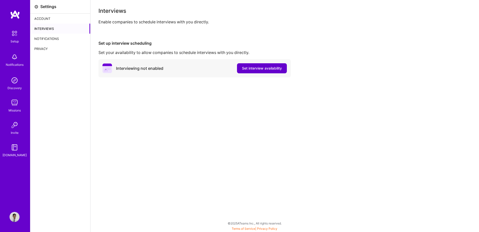
click at [282, 71] on button "Set interview availability" at bounding box center [262, 68] width 50 height 10
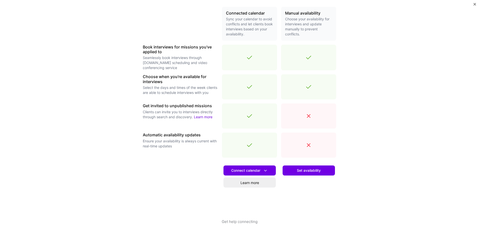
scroll to position [120, 0]
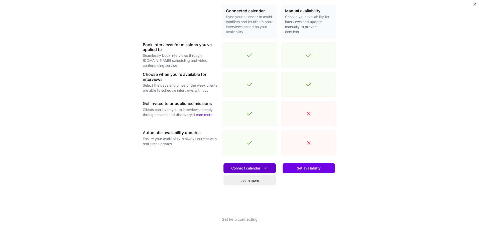
click at [261, 172] on button "Connect calendar" at bounding box center [250, 168] width 52 height 10
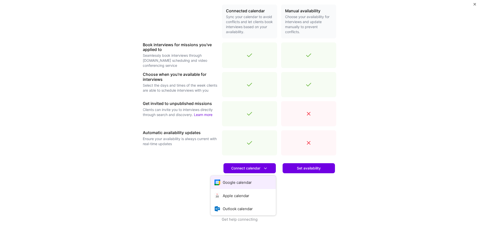
click at [238, 181] on button "Google calendar" at bounding box center [243, 182] width 65 height 13
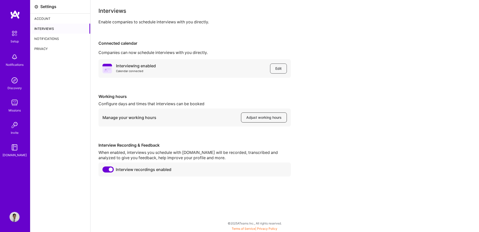
click at [273, 119] on span "Adjust working hours" at bounding box center [263, 117] width 35 height 5
click at [40, 17] on div "Account" at bounding box center [60, 19] width 60 height 10
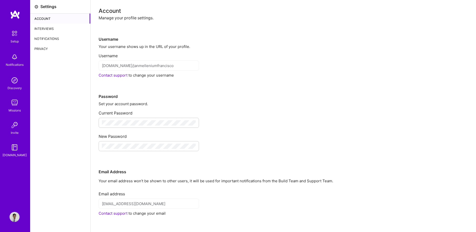
click at [15, 39] on div "Setup" at bounding box center [15, 41] width 8 height 5
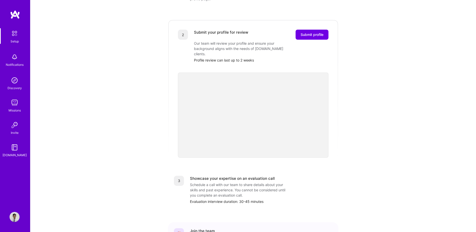
scroll to position [50, 0]
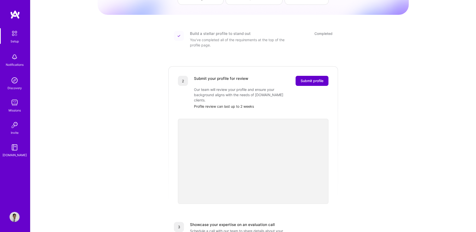
click at [299, 76] on button "Submit profile" at bounding box center [311, 81] width 33 height 10
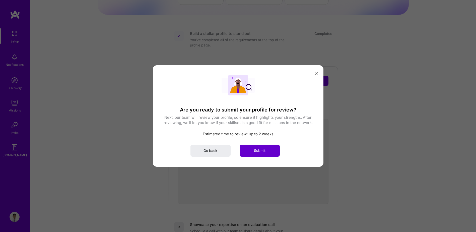
click at [242, 150] on button "Submit" at bounding box center [259, 150] width 40 height 12
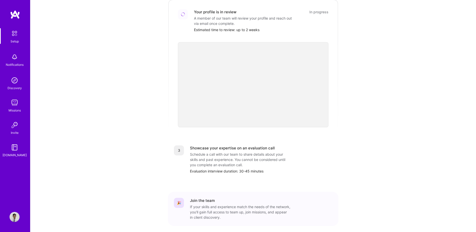
scroll to position [125, 0]
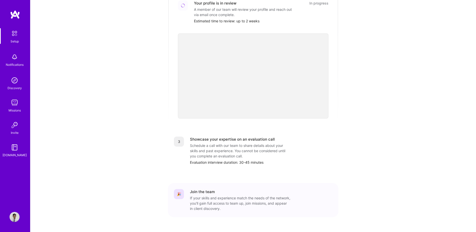
click at [246, 137] on div "Showcase your expertise on an evaluation call Schedule a call with our team to …" at bounding box center [261, 150] width 142 height 28
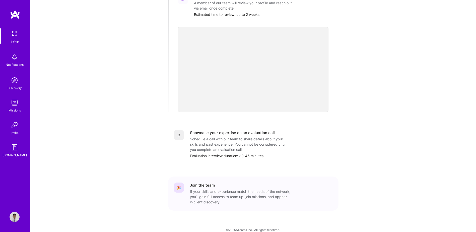
scroll to position [133, 0]
drag, startPoint x: 177, startPoint y: 129, endPoint x: 184, endPoint y: 130, distance: 7.3
click at [177, 129] on div "3" at bounding box center [179, 134] width 10 height 10
click at [209, 129] on div "Showcase your expertise on an evaluation call" at bounding box center [232, 131] width 85 height 5
click at [15, 37] on img at bounding box center [14, 33] width 11 height 11
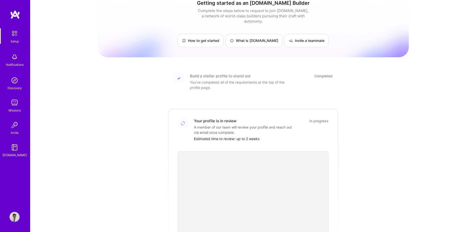
scroll to position [0, 0]
